Goal: Task Accomplishment & Management: Complete application form

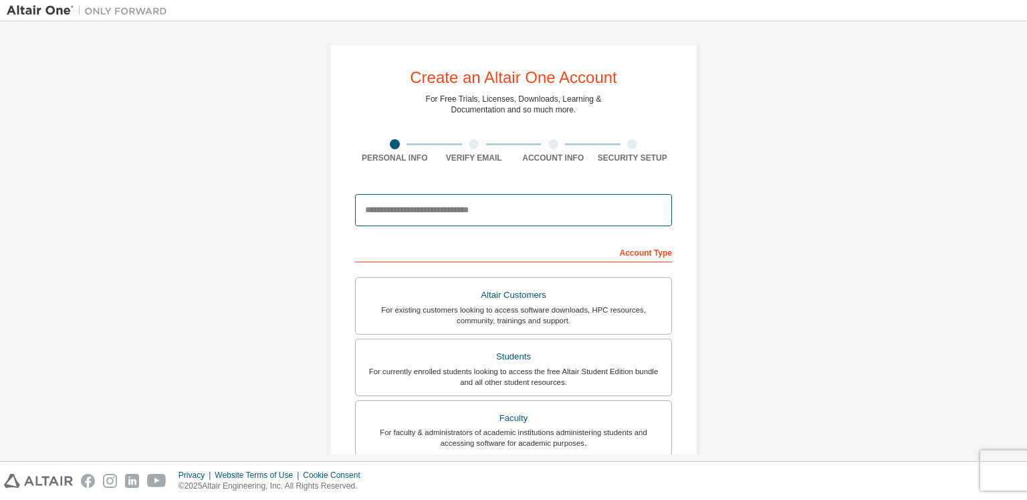
click at [449, 214] on input "email" at bounding box center [513, 210] width 317 height 32
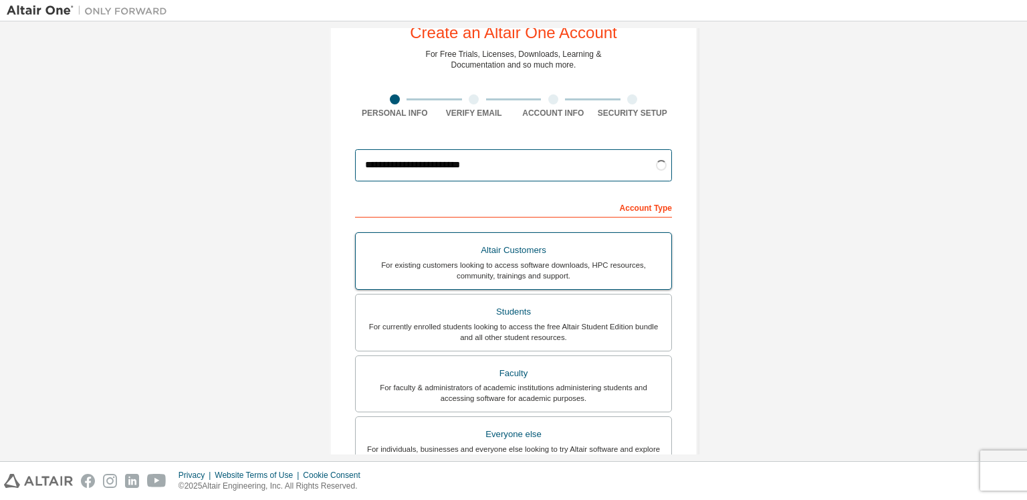
scroll to position [134, 0]
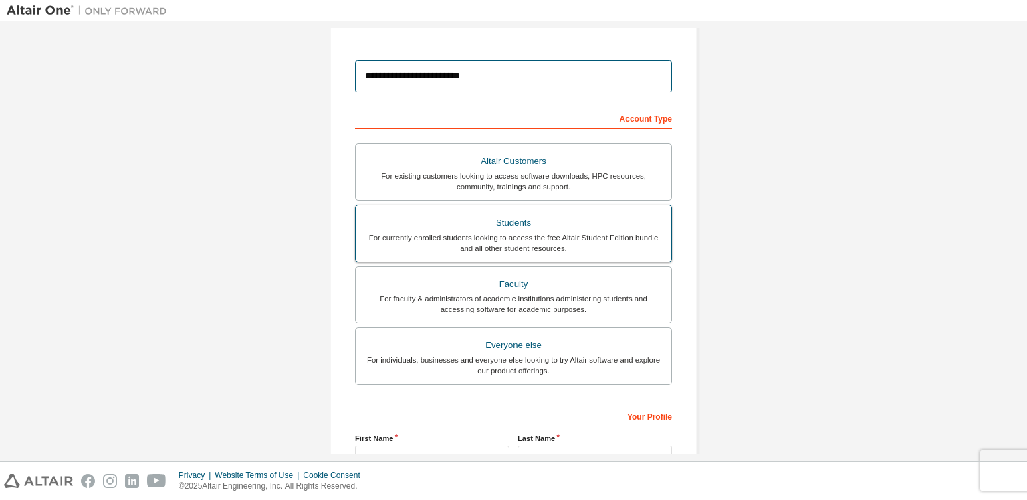
type input "**********"
click at [492, 228] on div "Students" at bounding box center [514, 222] width 300 height 19
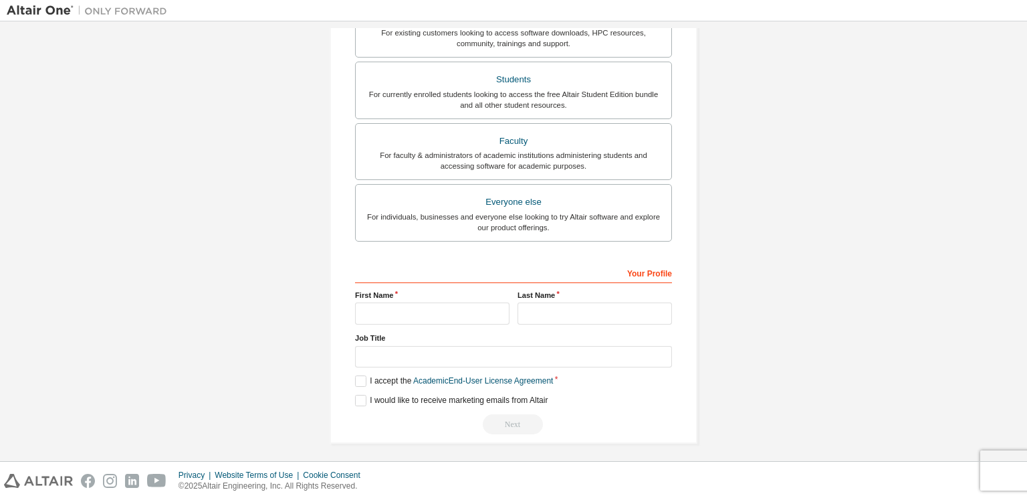
scroll to position [279, 0]
click at [439, 316] on input "text" at bounding box center [432, 311] width 154 height 22
type input "******"
type input "*******"
click at [445, 348] on input "text" at bounding box center [513, 355] width 317 height 22
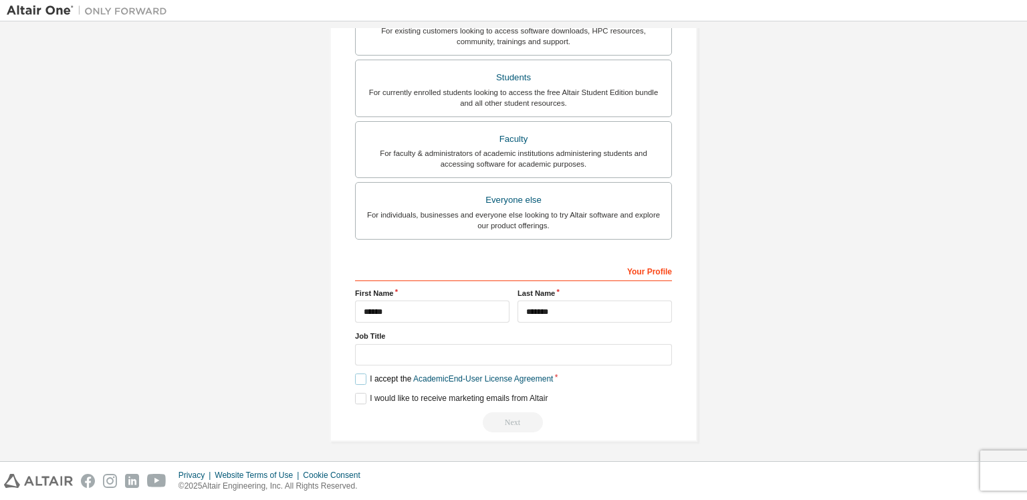
click at [357, 375] on label "I accept the Academic End-User License Agreement" at bounding box center [454, 378] width 198 height 11
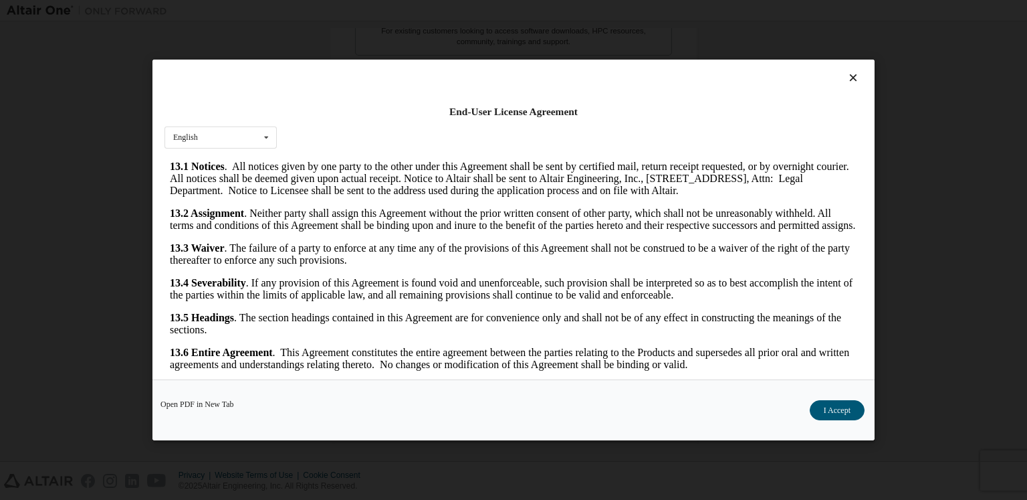
scroll to position [17, 0]
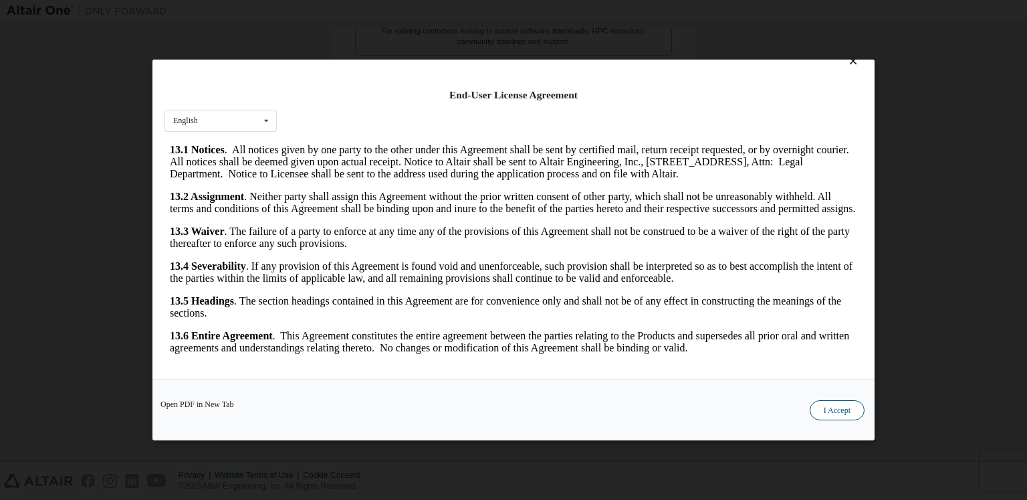
click at [829, 407] on button "I Accept" at bounding box center [837, 410] width 55 height 20
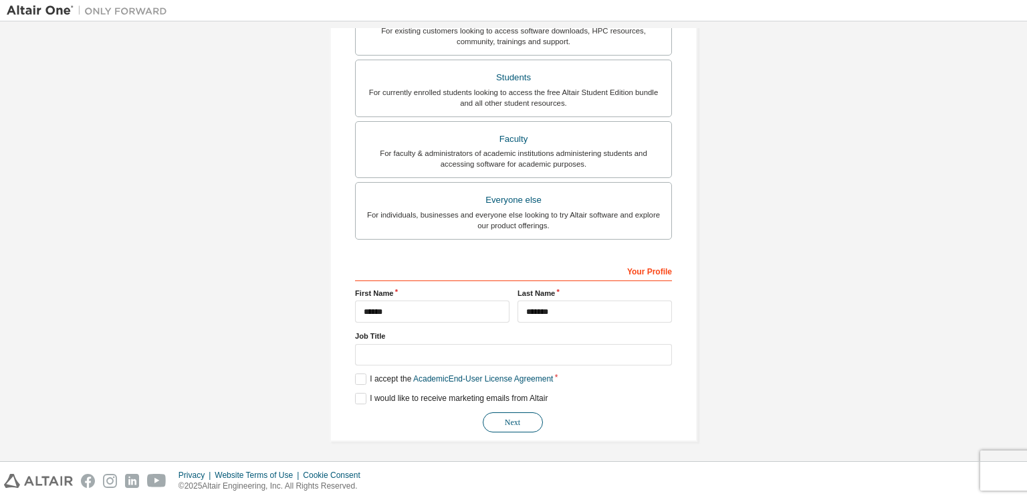
click at [508, 415] on button "Next" at bounding box center [513, 422] width 60 height 20
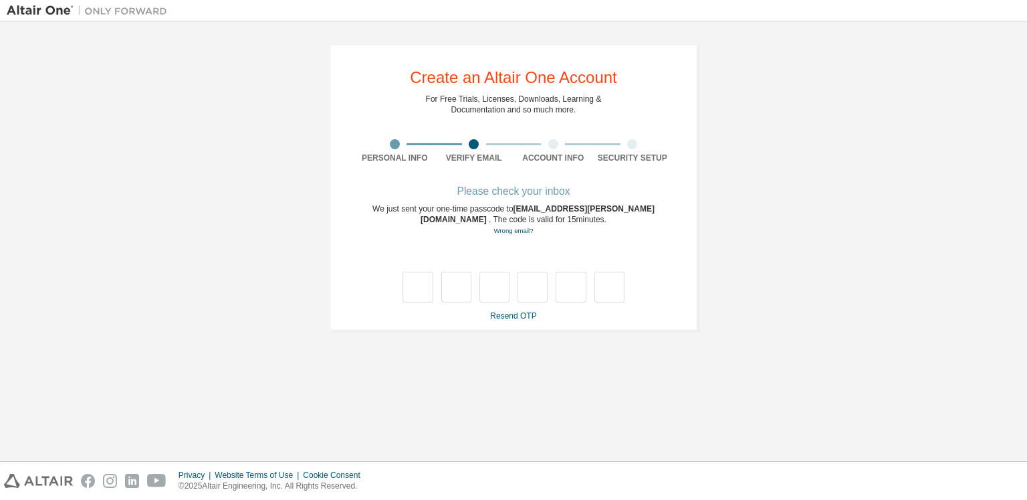
scroll to position [0, 0]
type input "*"
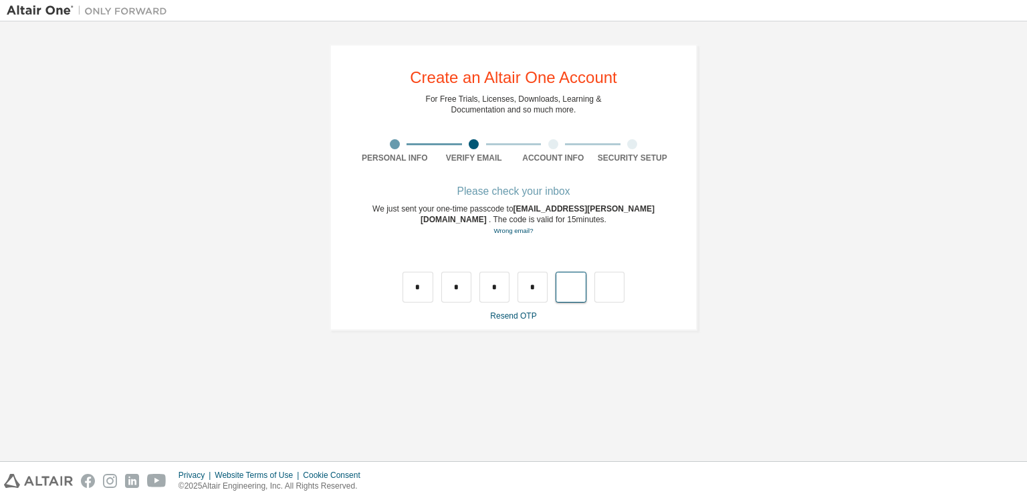
type input "*"
